Goal: Transaction & Acquisition: Register for event/course

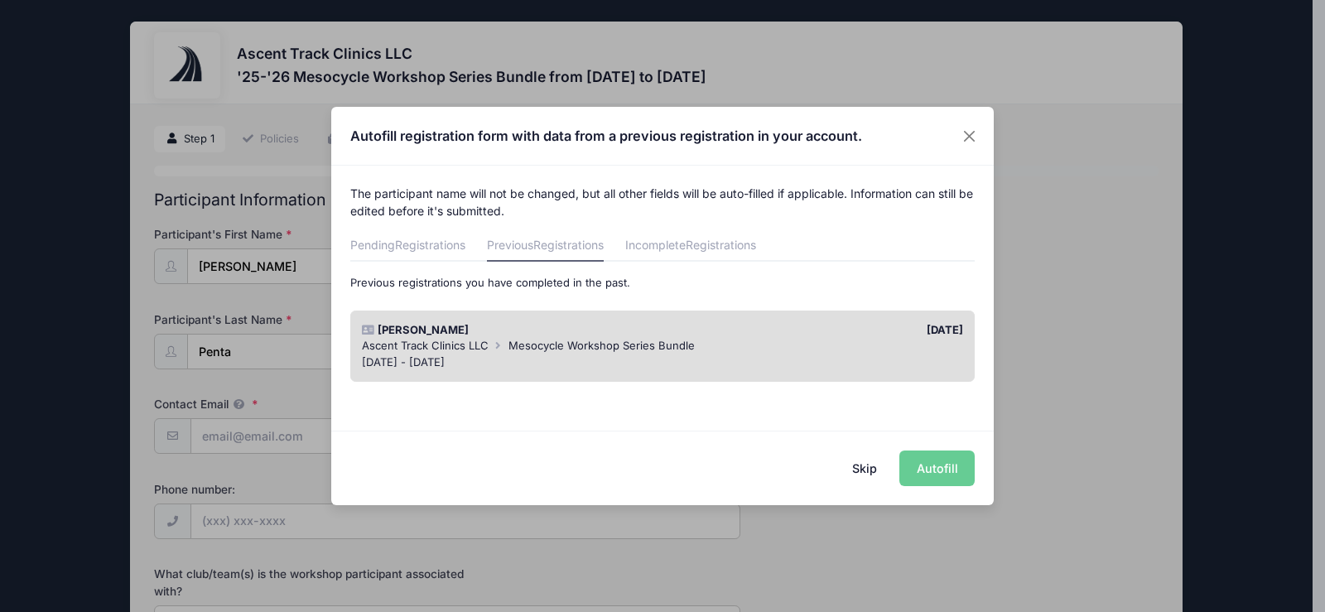
click at [948, 464] on div "Skip Autofill" at bounding box center [662, 468] width 663 height 74
click at [546, 308] on div "Anthony Penta 06/18/2025 Ascent Track Clinics LLC Mesocycle Workshop Series Bun…" at bounding box center [662, 346] width 641 height 89
click at [517, 321] on div "Anthony Penta 06/18/2025 Ascent Track Clinics LLC Mesocycle Workshop Series Bun…" at bounding box center [662, 347] width 625 height 72
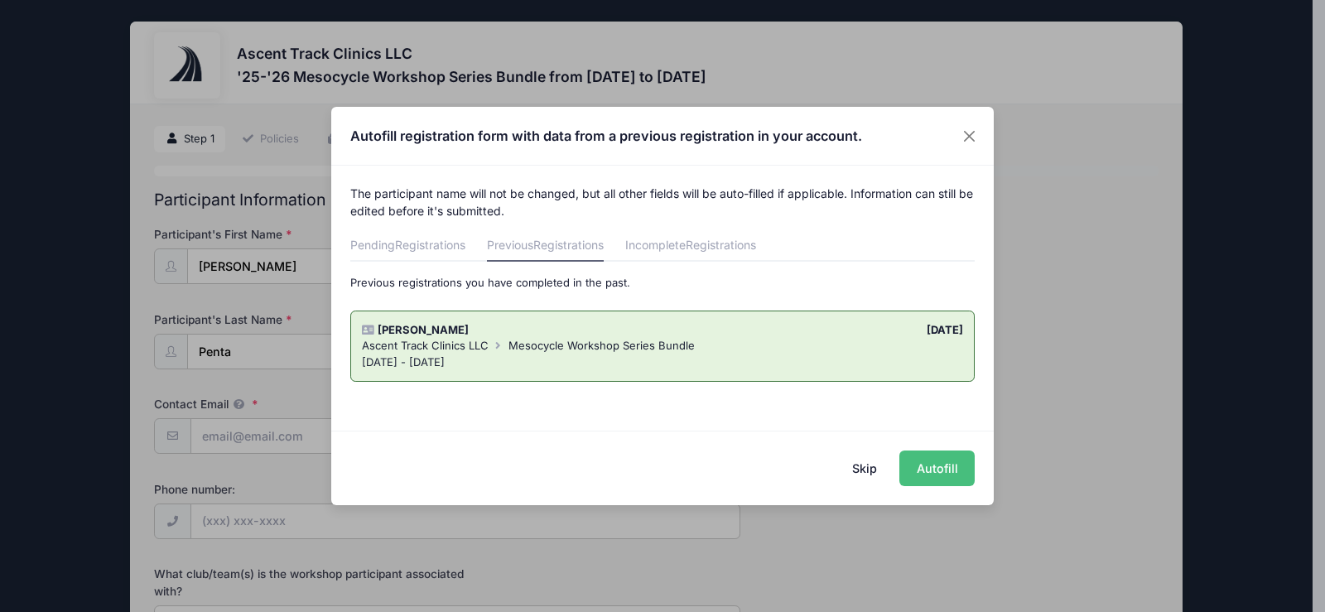
click at [931, 467] on button "Autofill" at bounding box center [936, 469] width 75 height 36
type input "anthonyjsp@yahoo.com"
type input "Springfield College"
select select "Instagram"
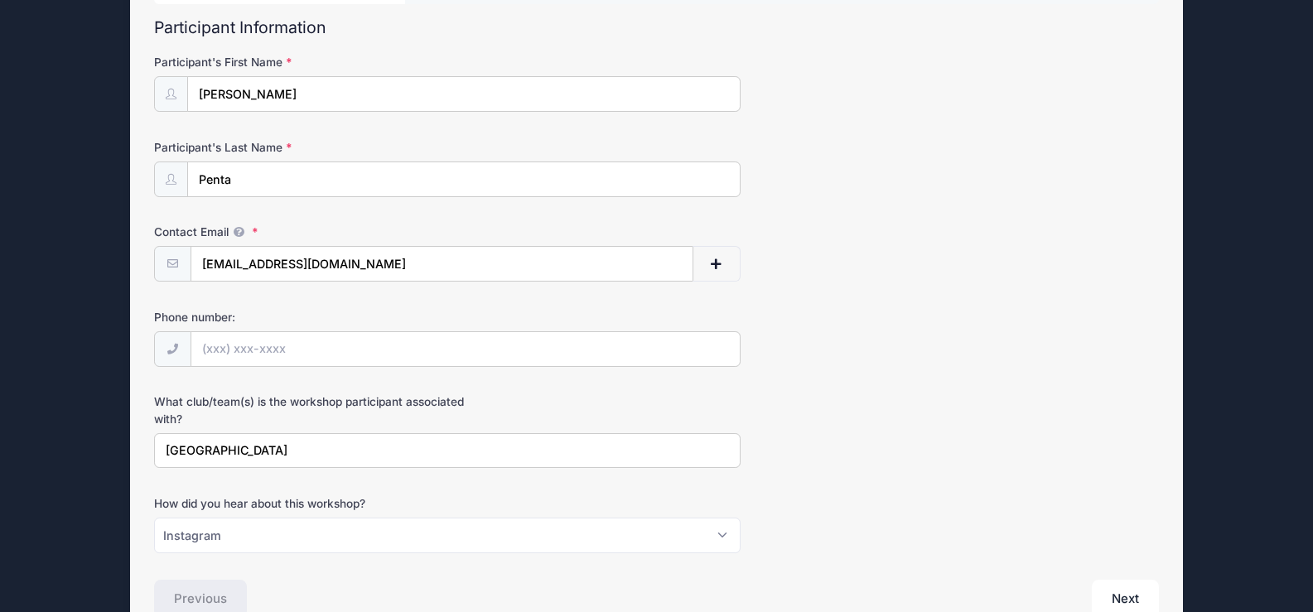
scroll to position [191, 0]
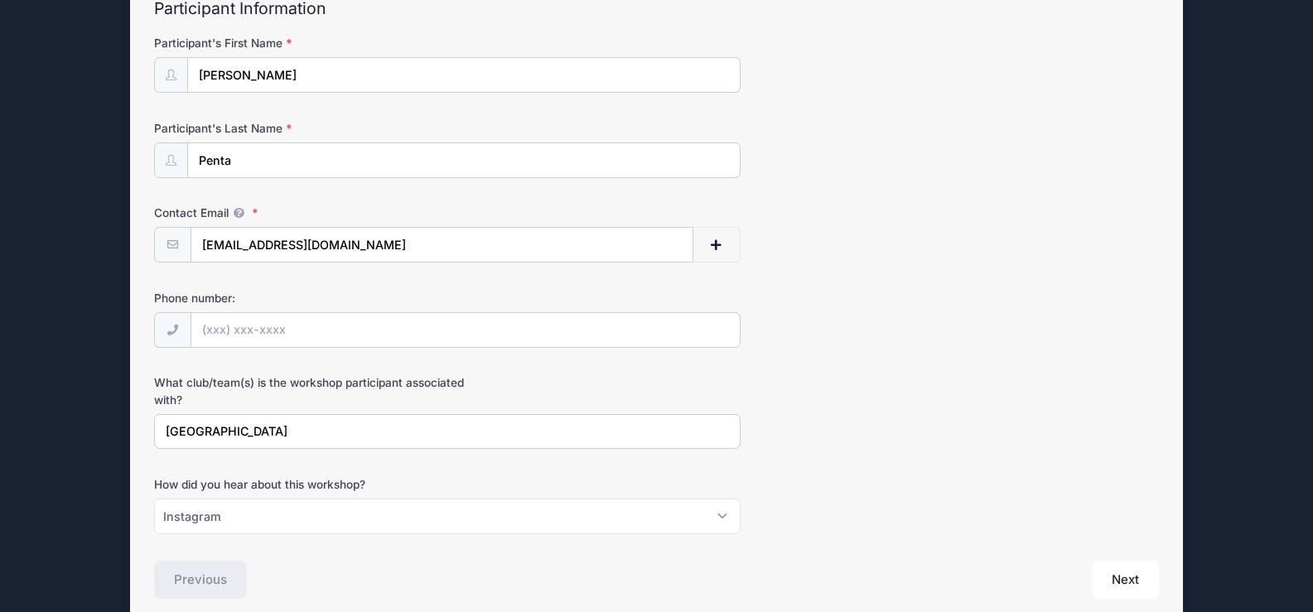
click at [513, 351] on form "Participant's First Name Anthony Participant's Last Name Penta Contact Email an…" at bounding box center [656, 284] width 1004 height 499
click at [521, 336] on input "Phone number:" at bounding box center [465, 331] width 548 height 36
type input "(860) 538-3606"
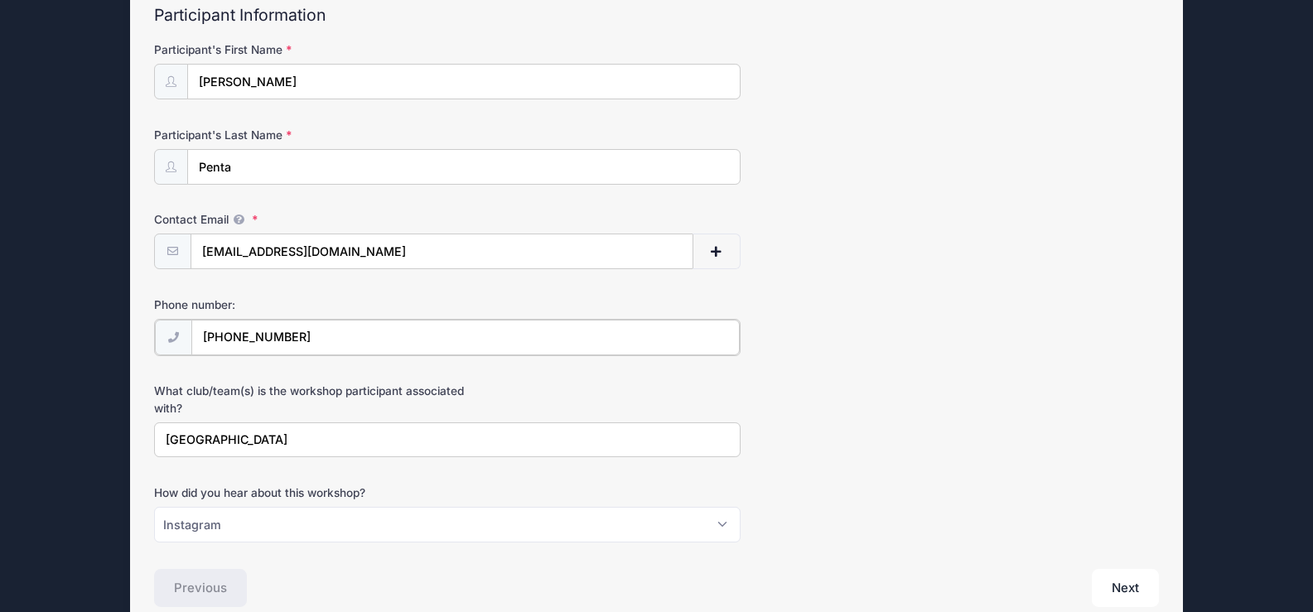
scroll to position [267, 0]
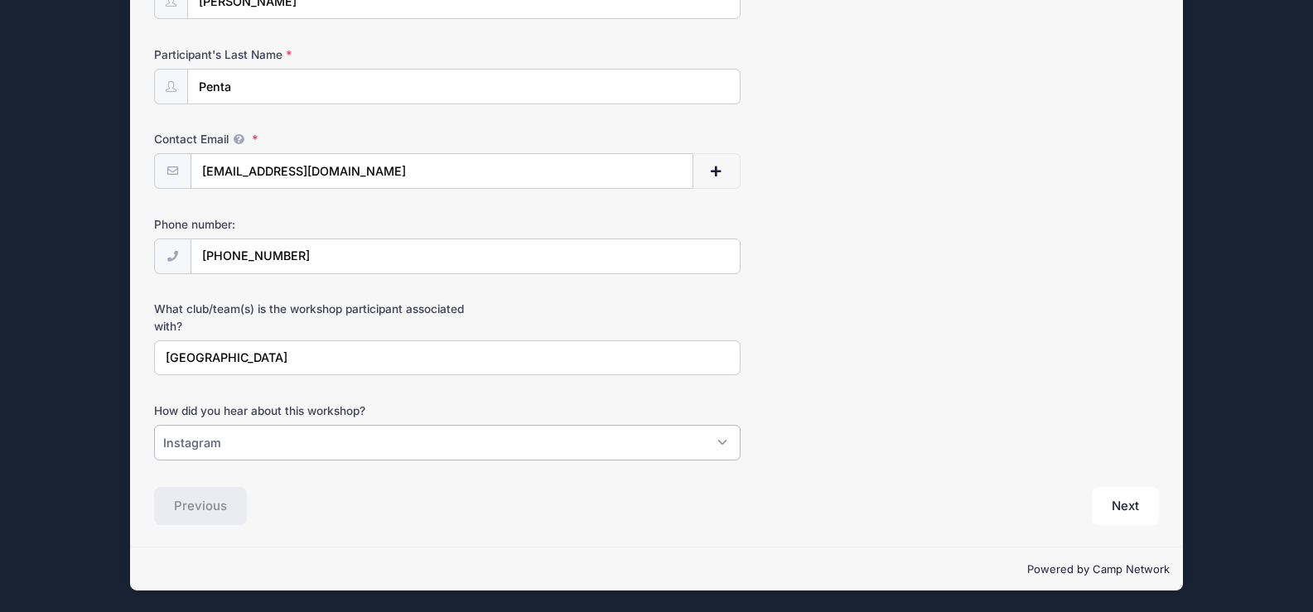
click at [265, 445] on select "Please Select Email Instagram Facebook X/Twitter A friend Saw information about…" at bounding box center [447, 443] width 586 height 36
select select "Email"
click at [154, 425] on select "Please Select Email Instagram Facebook X/Twitter A friend Saw information about…" at bounding box center [447, 443] width 586 height 36
click at [1112, 492] on button "Next" at bounding box center [1125, 506] width 67 height 38
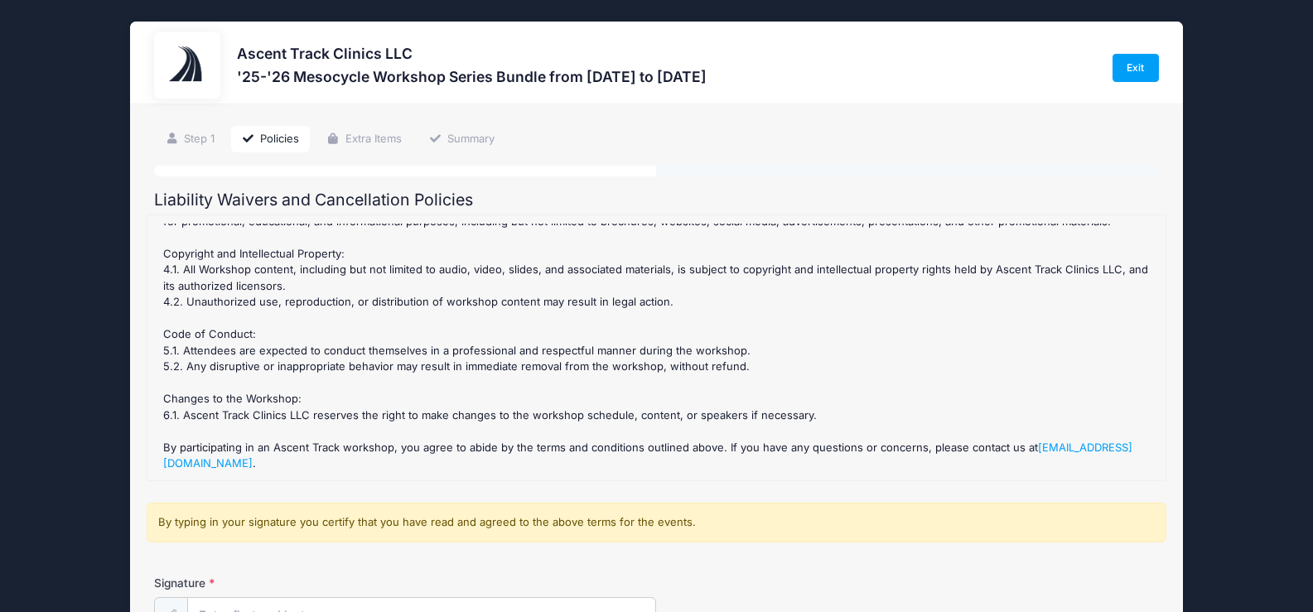
scroll to position [126, 0]
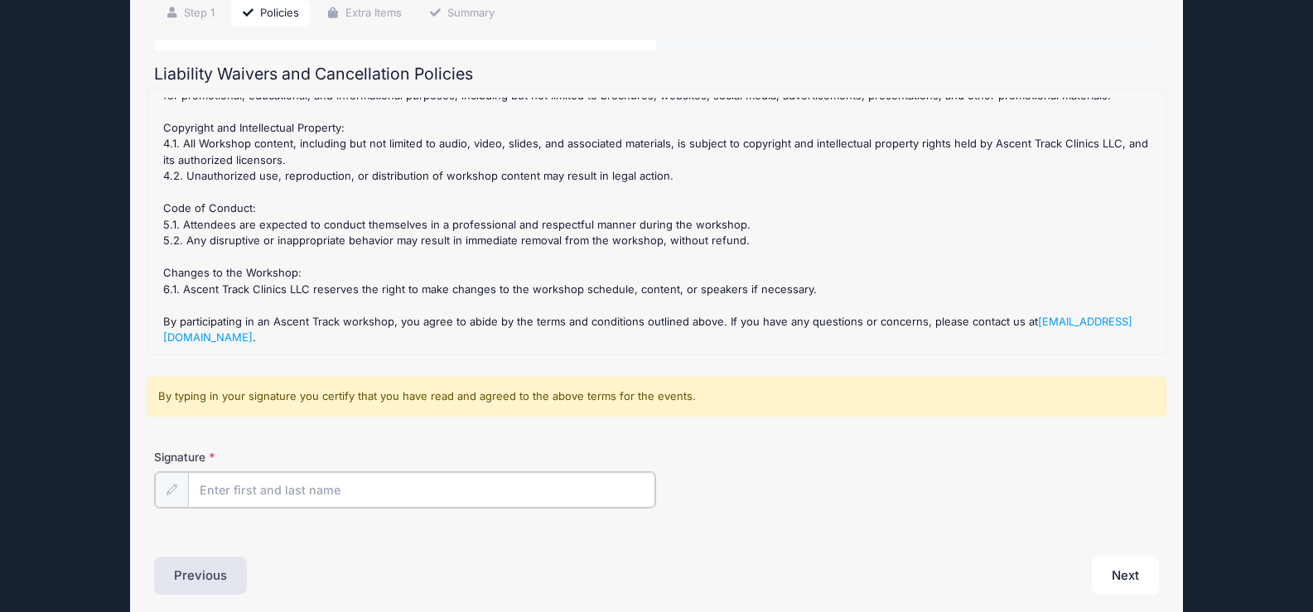
click at [301, 482] on input "Signature" at bounding box center [421, 490] width 467 height 36
type input "[PERSON_NAME]"
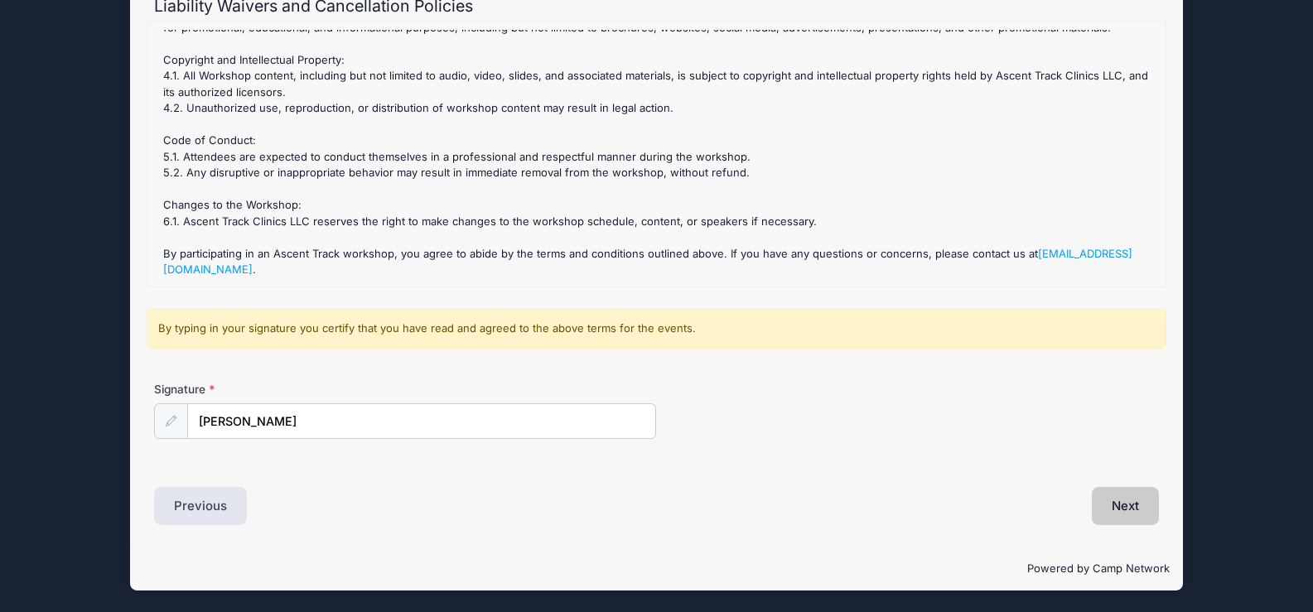
scroll to position [194, 0]
click at [1140, 516] on button "Next" at bounding box center [1125, 506] width 67 height 38
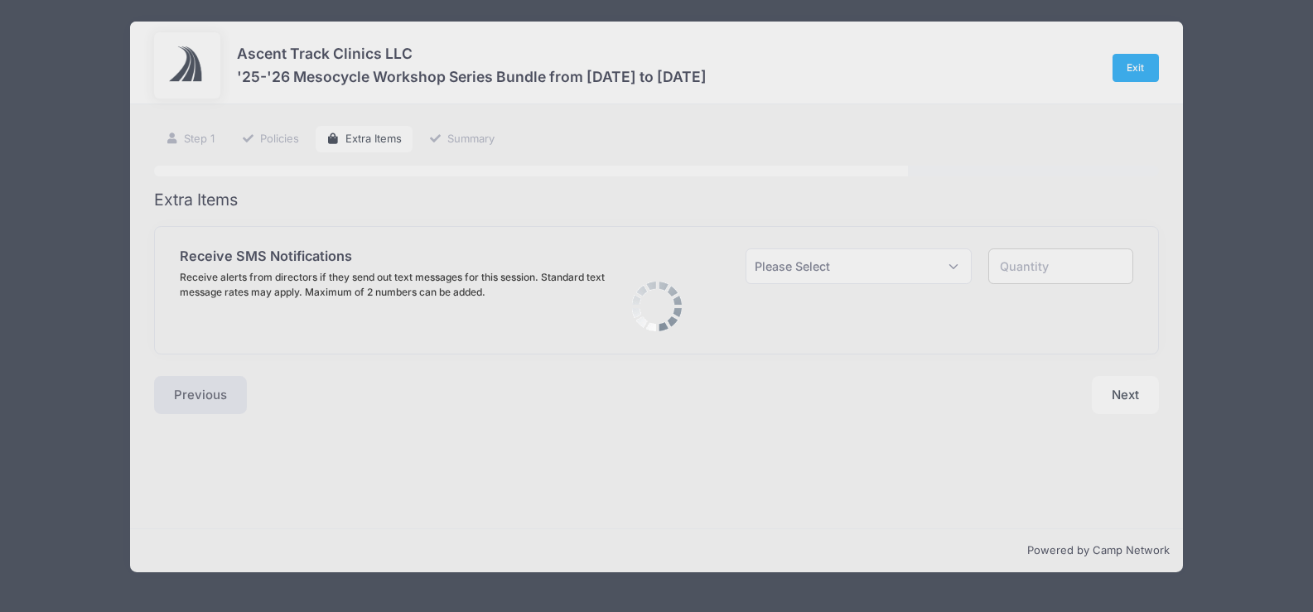
scroll to position [0, 0]
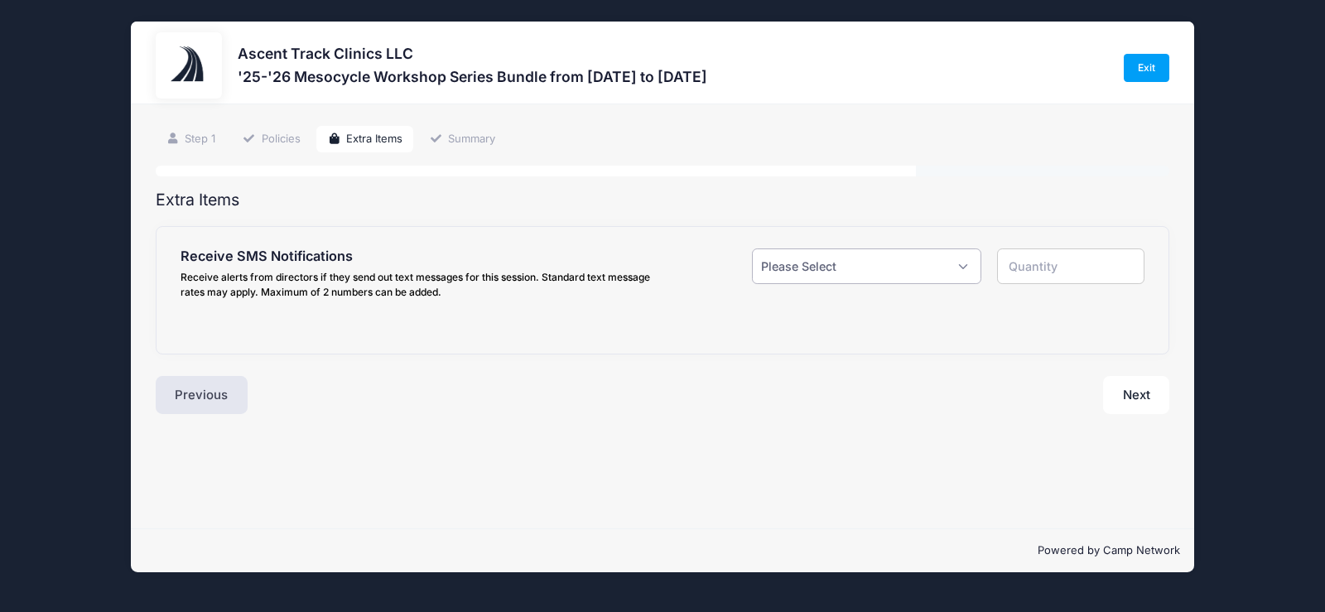
click at [951, 257] on select "Please Select Yes ($0.00) No" at bounding box center [866, 266] width 229 height 36
select select "1"
click at [752, 248] on select "Please Select Yes ($0.00) No" at bounding box center [866, 266] width 229 height 36
type input "1"
click at [425, 375] on input "text" at bounding box center [353, 373] width 273 height 36
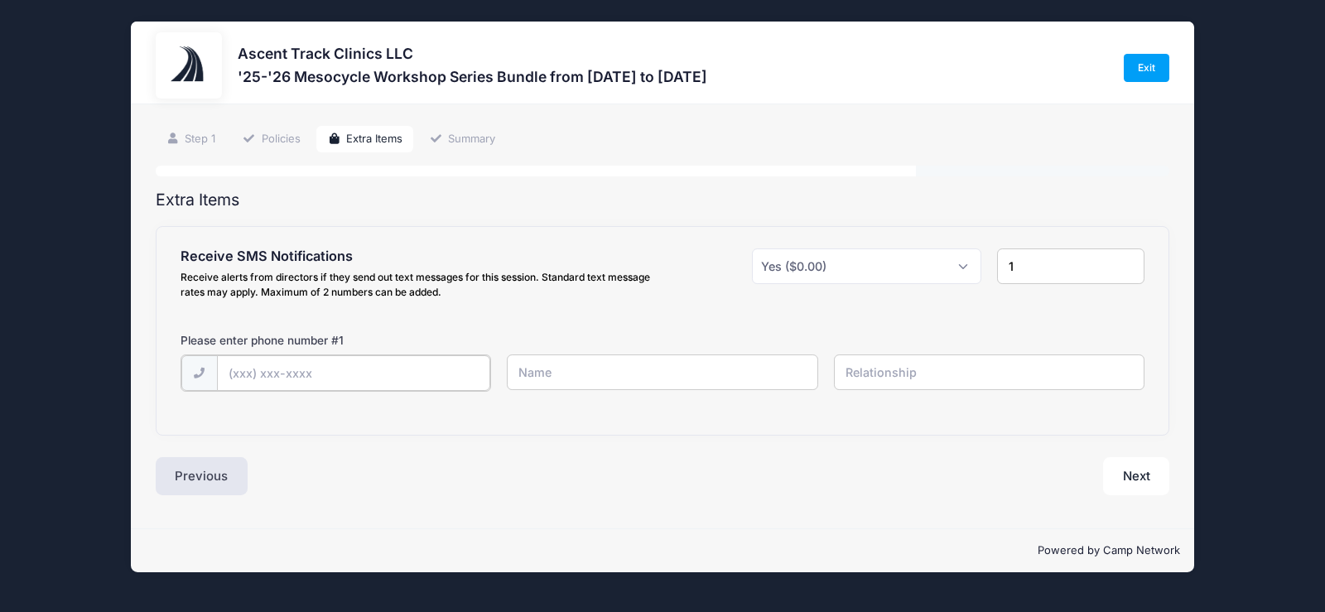
type input "(860) 538-3606"
click at [621, 364] on input "text" at bounding box center [662, 372] width 311 height 36
type input "[PERSON_NAME]"
type input "Me"
click at [706, 446] on div "Extra Items Receive SMS Notifications Receive alerts from directors if they sen…" at bounding box center [663, 343] width 1015 height 304
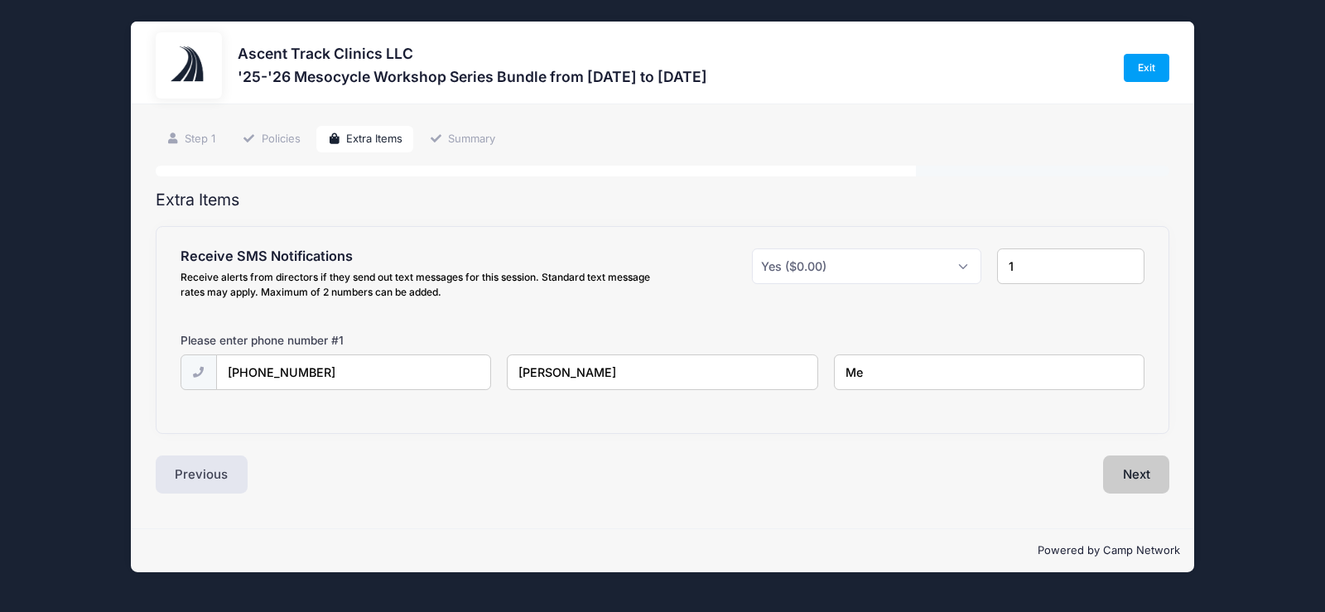
click at [1132, 475] on button "Next" at bounding box center [1136, 475] width 67 height 38
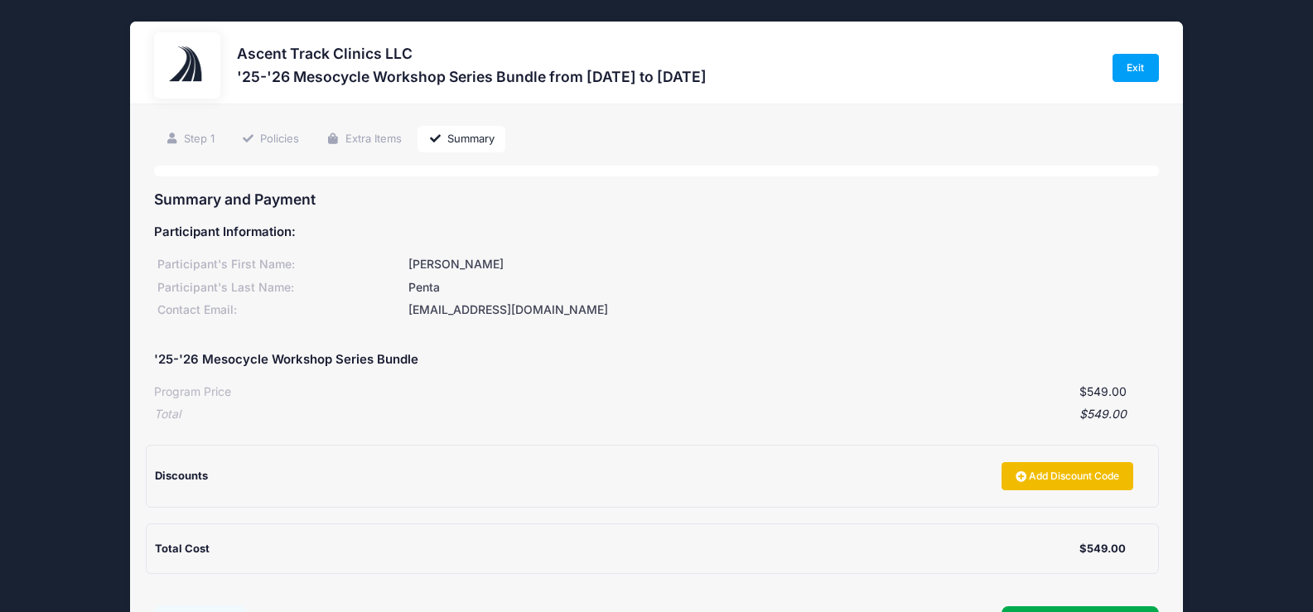
click at [1043, 466] on link "Add Discount Code" at bounding box center [1067, 476] width 133 height 28
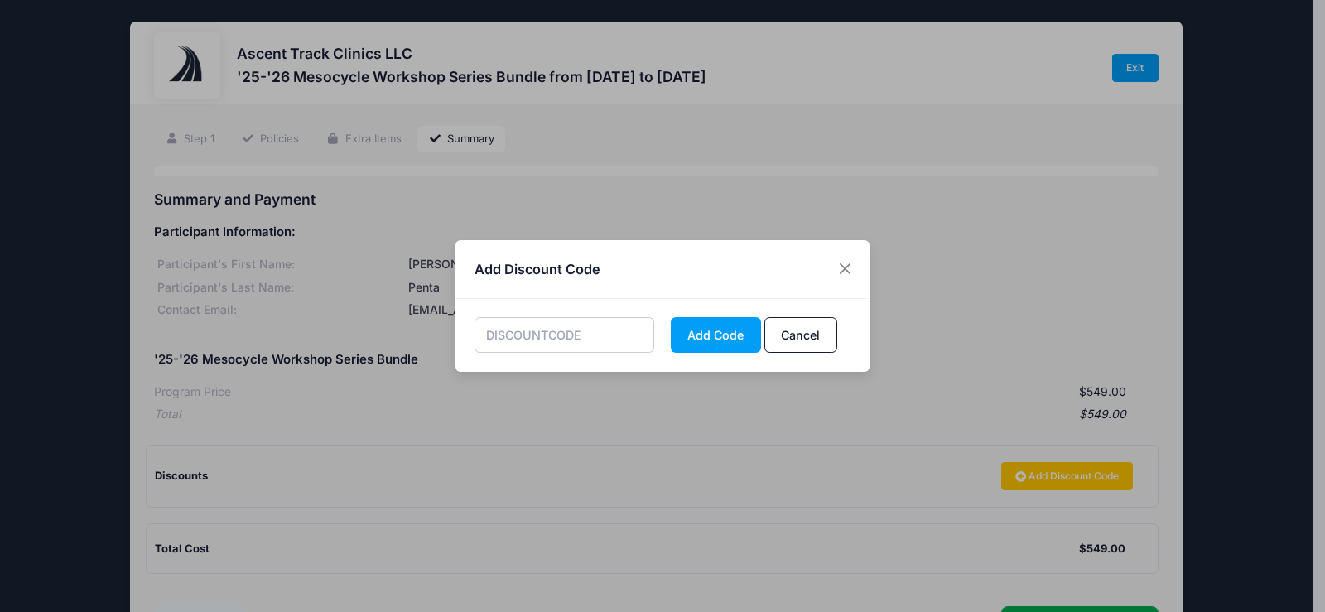
click at [582, 338] on input "text" at bounding box center [565, 335] width 181 height 36
type input "MESOALUM"
click at [720, 339] on button "Add Code" at bounding box center [716, 335] width 90 height 36
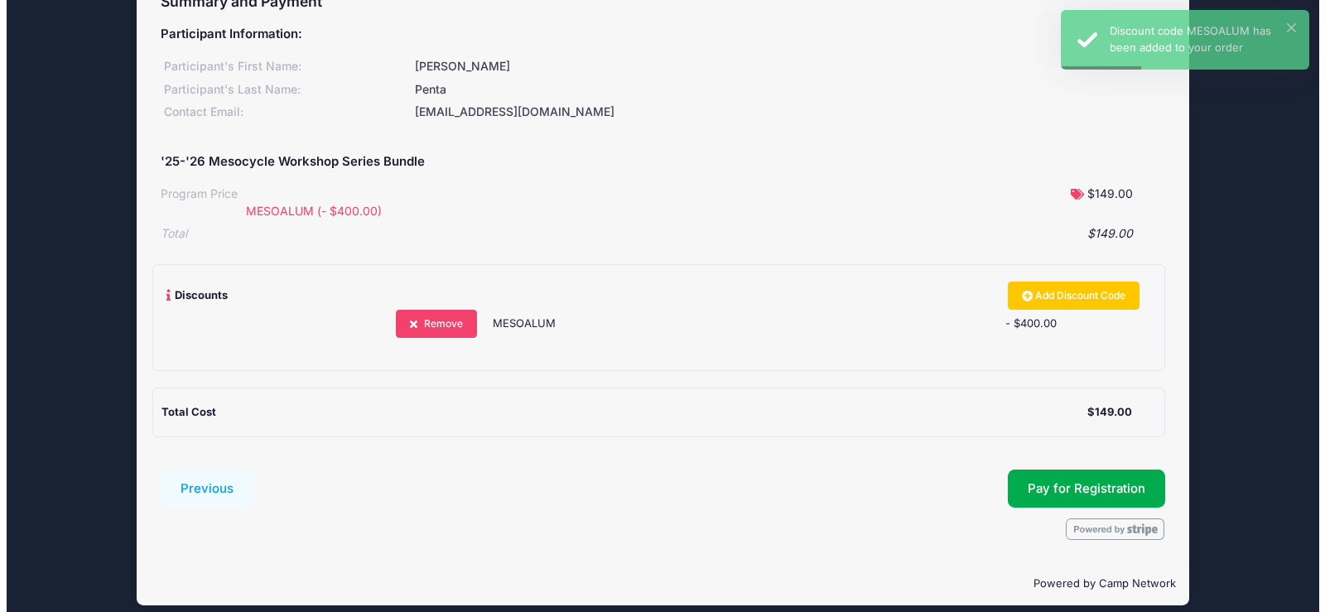
scroll to position [213, 0]
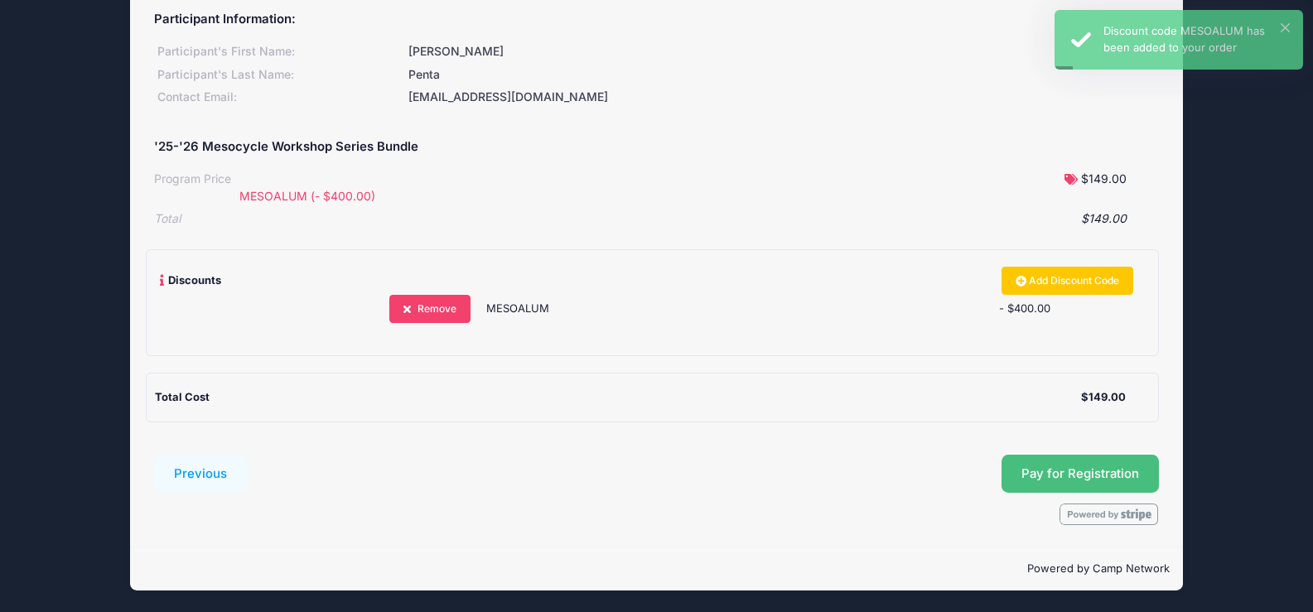
click at [1048, 474] on span "Pay for Registration" at bounding box center [1080, 473] width 118 height 15
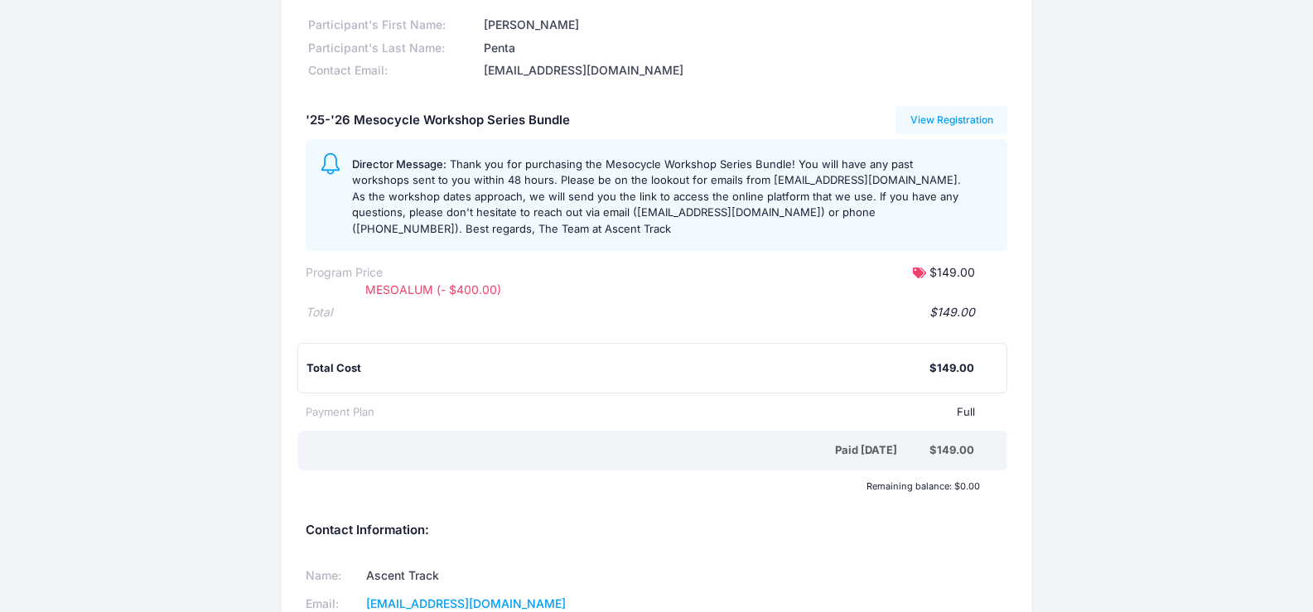
scroll to position [105, 0]
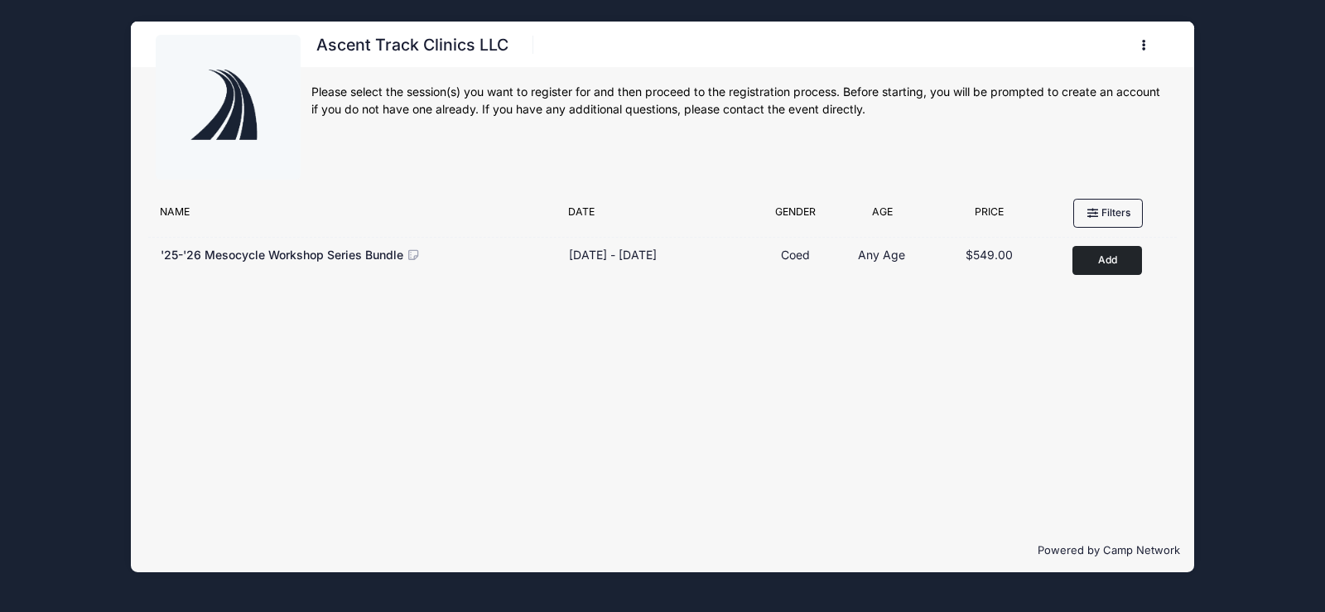
click at [1145, 46] on icon "button" at bounding box center [1148, 46] width 13 height 0
click at [1007, 96] on link "My Account" at bounding box center [1066, 85] width 191 height 31
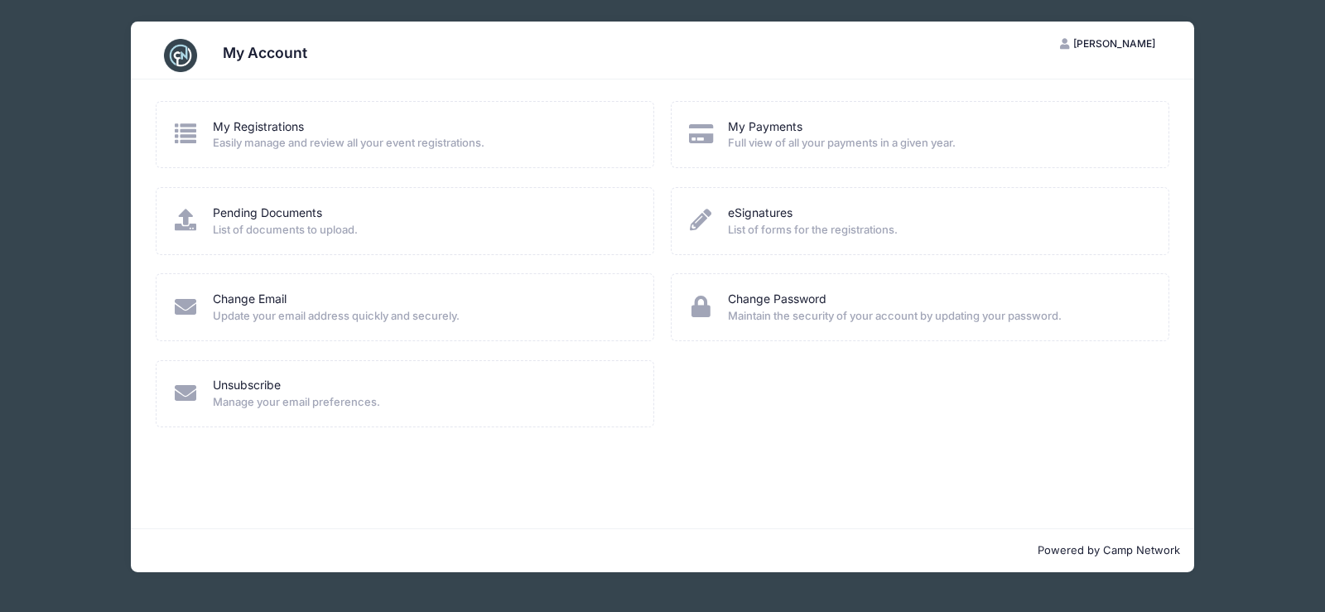
click at [831, 133] on div "My Payments" at bounding box center [937, 126] width 419 height 17
click at [756, 131] on link "My Payments" at bounding box center [765, 126] width 75 height 17
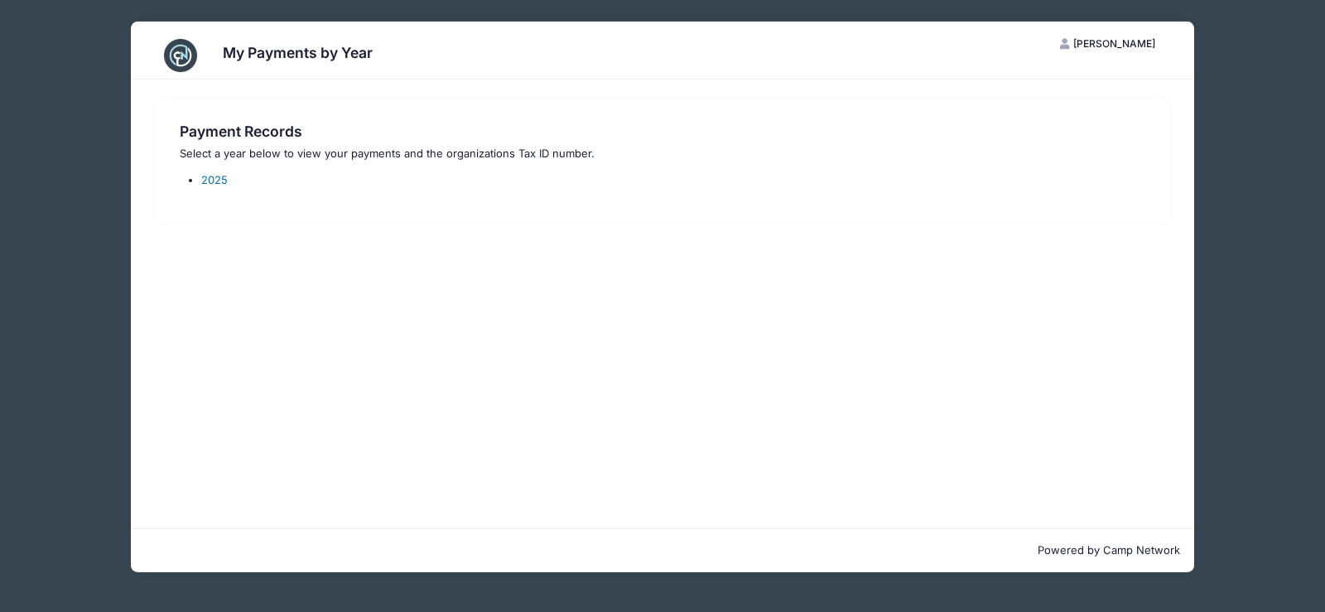
click at [210, 181] on link "2025" at bounding box center [214, 179] width 27 height 13
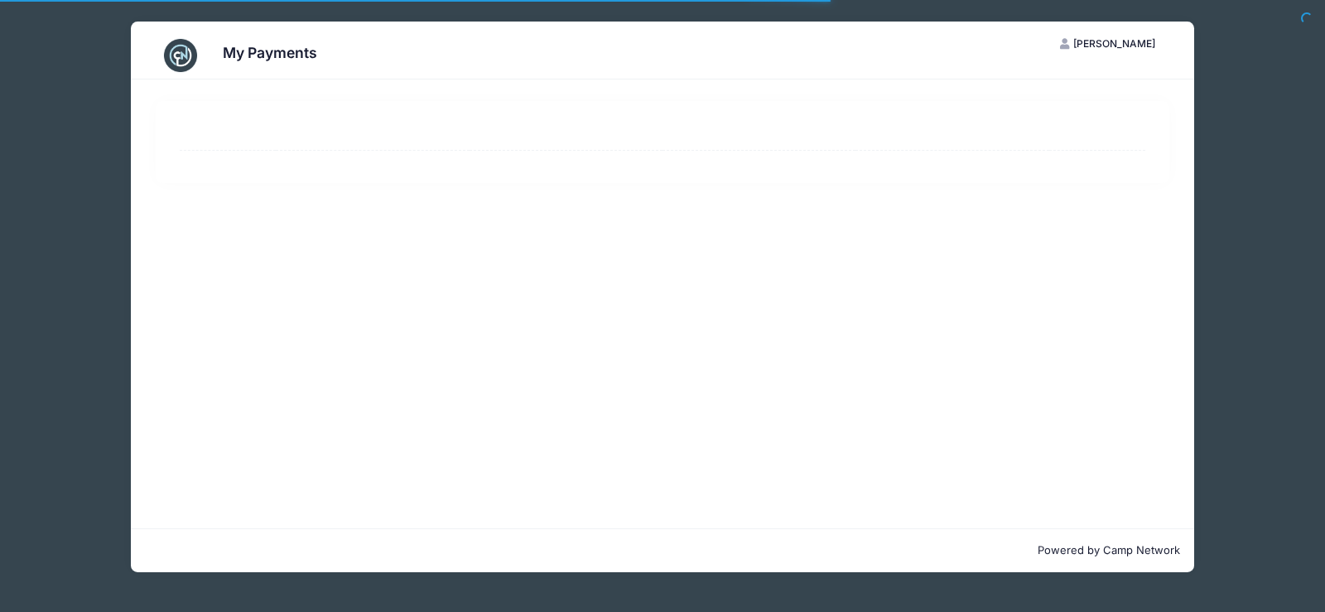
select select "10"
